Goal: Task Accomplishment & Management: Manage account settings

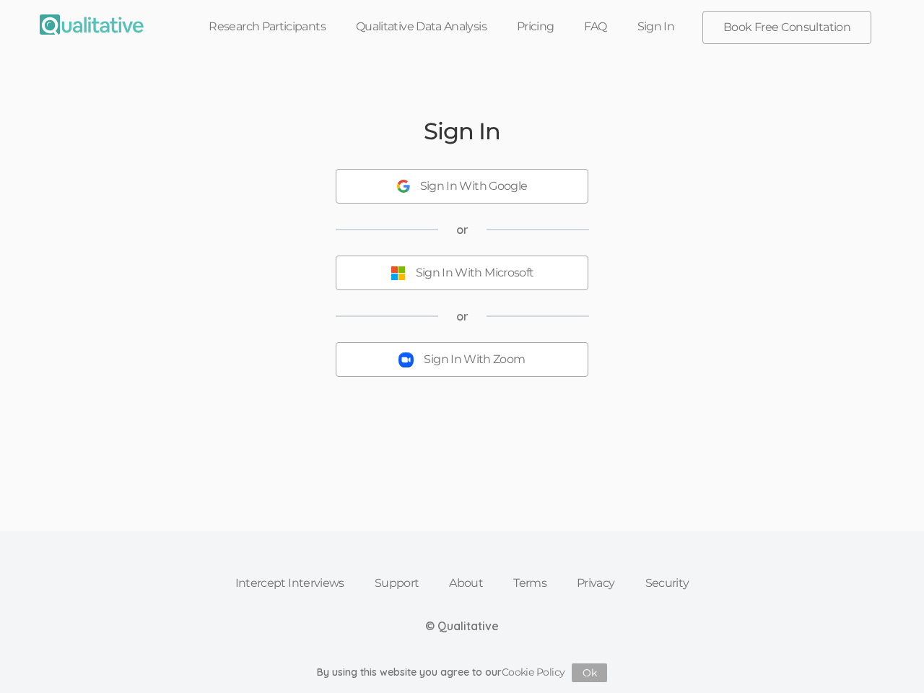
click at [462, 347] on button "Sign In With Zoom" at bounding box center [462, 359] width 253 height 35
click at [462, 186] on div "Sign In With Google" at bounding box center [474, 186] width 108 height 17
click at [462, 273] on div "Sign In With Microsoft" at bounding box center [475, 273] width 118 height 17
click at [462, 360] on div "Sign In With Zoom" at bounding box center [474, 360] width 101 height 17
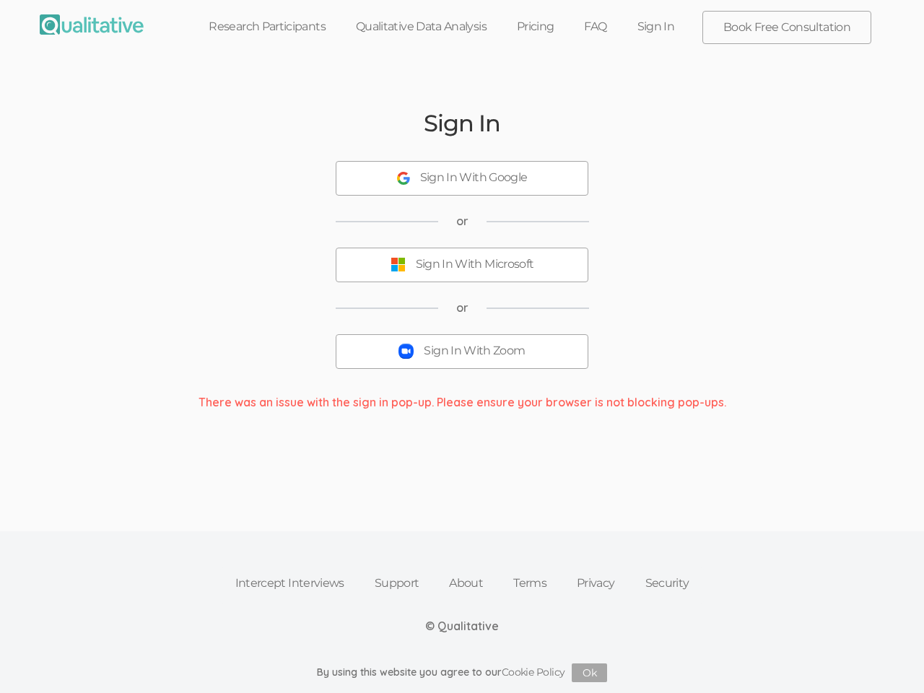
click at [529, 583] on link "Terms" at bounding box center [530, 584] width 64 height 32
click at [594, 583] on link "Privacy" at bounding box center [596, 584] width 69 height 32
click at [666, 583] on link "Security" at bounding box center [667, 584] width 74 height 32
click at [534, 672] on link "Cookie Policy" at bounding box center [534, 672] width 64 height 13
click at [590, 673] on button "Ok" at bounding box center [589, 673] width 35 height 19
